Goal: Check status: Check status

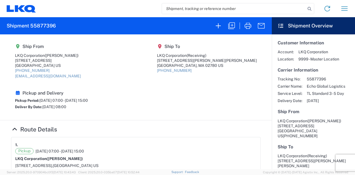
click at [228, 7] on input "search" at bounding box center [234, 8] width 144 height 11
paste input "56797450"
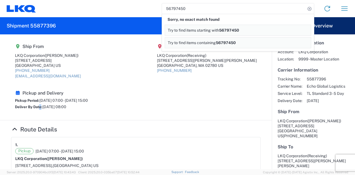
drag, startPoint x: 186, startPoint y: 88, endPoint x: 240, endPoint y: 143, distance: 77.4
click at [187, 90] on section "Ship From LKQ Corporation ([PERSON_NAME]) [STREET_ADDRESS] [PHONE_NUMBER] [EMAI…" at bounding box center [136, 77] width 272 height 86
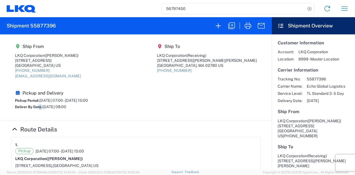
drag, startPoint x: 326, startPoint y: 41, endPoint x: 320, endPoint y: 39, distance: 5.6
click at [326, 41] on h5 "Customer Information" at bounding box center [313, 42] width 72 height 5
click at [204, 9] on input "56797450" at bounding box center [234, 8] width 144 height 11
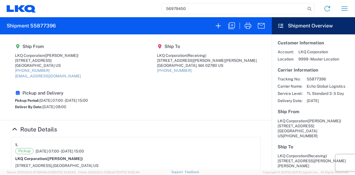
type input "56979450"
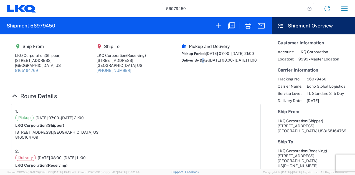
click at [180, 81] on section "Ship From LKQ Corporation (Shipper) [STREET_ADDRESS] US 8165164769 Ship To LKQ …" at bounding box center [136, 60] width 272 height 53
click at [168, 5] on input "56979450" at bounding box center [234, 8] width 144 height 11
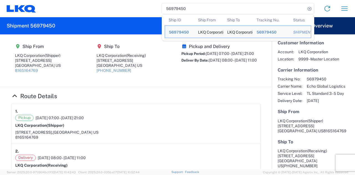
click at [168, 5] on input "56979450" at bounding box center [234, 8] width 144 height 11
